Goal: Information Seeking & Learning: Learn about a topic

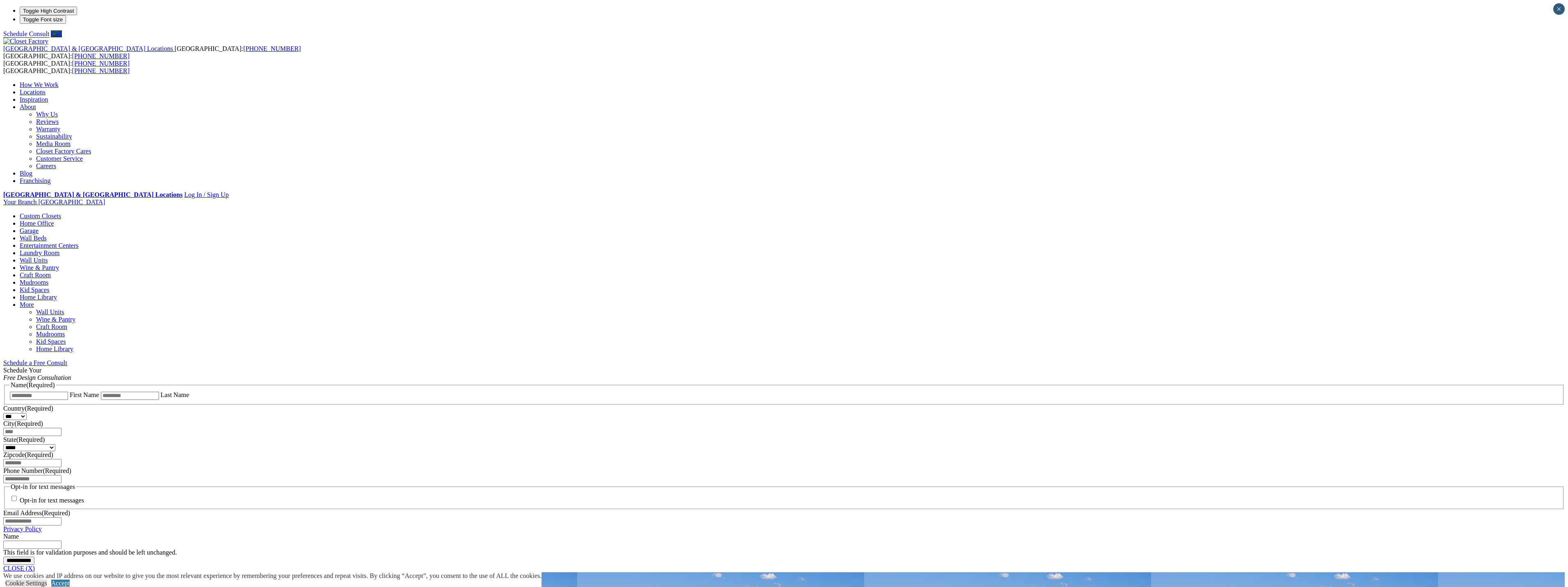
click at [48, 257] on link "Wall Units" at bounding box center [34, 260] width 28 height 7
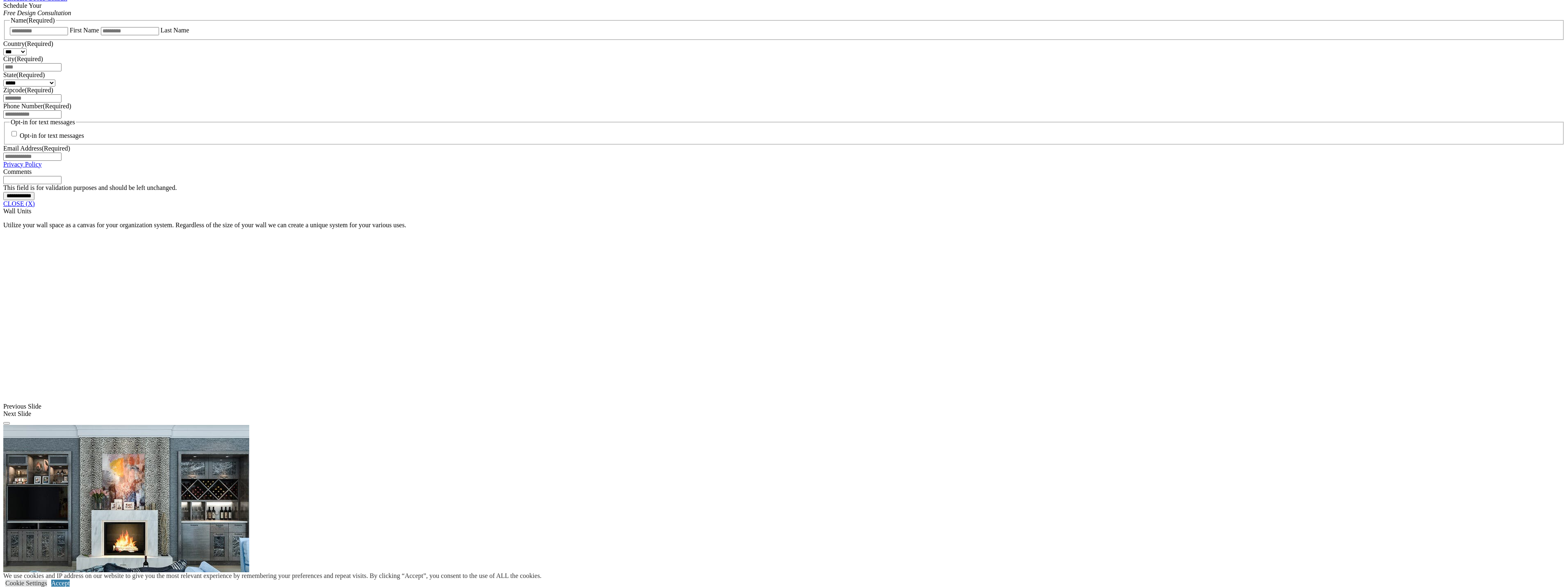
scroll to position [574, 0]
